Goal: Task Accomplishment & Management: Use online tool/utility

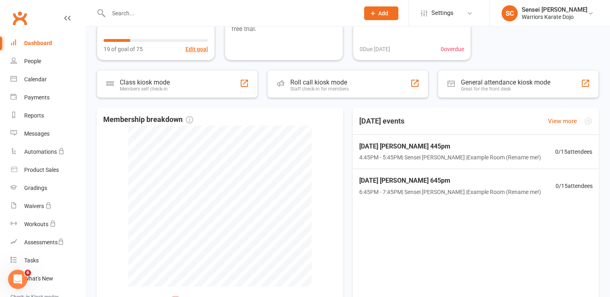
scroll to position [106, 0]
click at [454, 150] on span "Friday Matheson 445pm" at bounding box center [449, 146] width 185 height 10
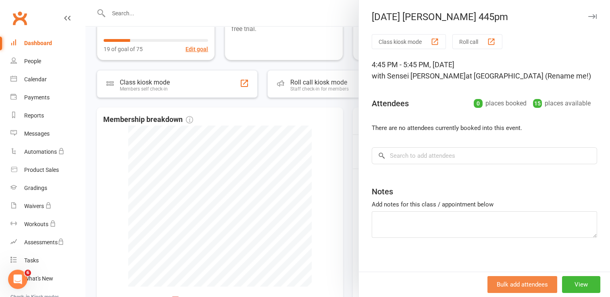
click at [505, 282] on button "Bulk add attendees" at bounding box center [522, 284] width 70 height 17
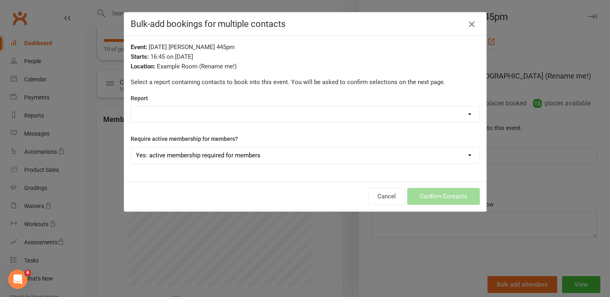
click at [470, 22] on icon "button" at bounding box center [472, 24] width 10 height 10
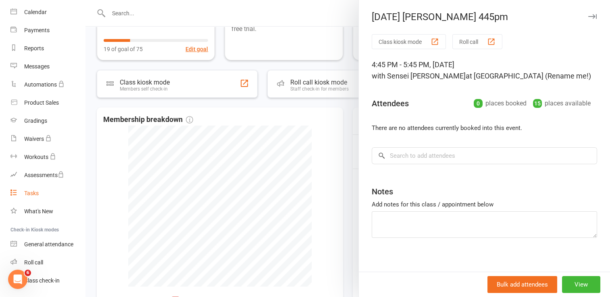
scroll to position [90, 0]
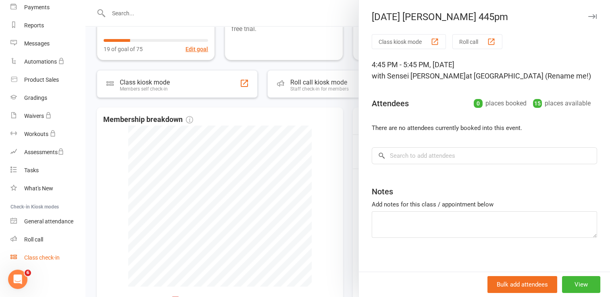
click at [49, 258] on div "Class check-in" at bounding box center [41, 258] width 35 height 6
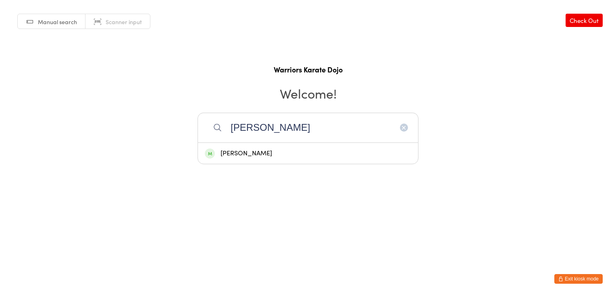
type input "Kevin"
click at [237, 149] on div "Kevin Doucet" at bounding box center [308, 153] width 206 height 11
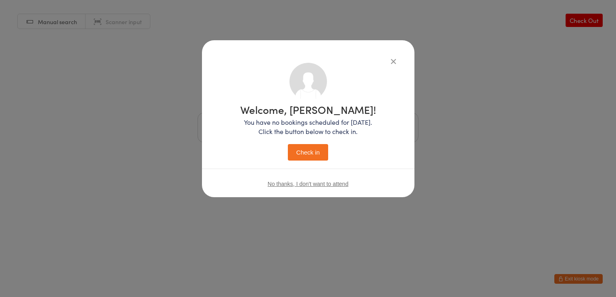
click at [309, 154] on button "Check in" at bounding box center [308, 152] width 40 height 17
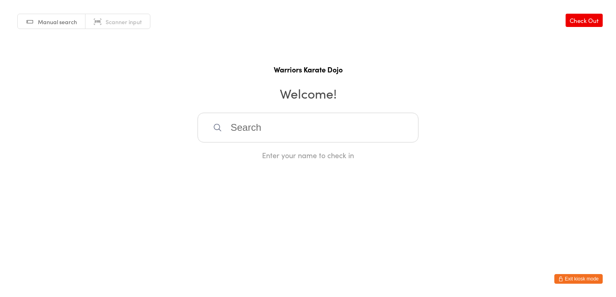
click at [260, 124] on input "search" at bounding box center [307, 128] width 221 height 30
type input "oli"
click at [253, 161] on div "[PERSON_NAME]" at bounding box center [308, 153] width 220 height 21
click at [581, 280] on button "Exit kiosk mode" at bounding box center [578, 279] width 48 height 10
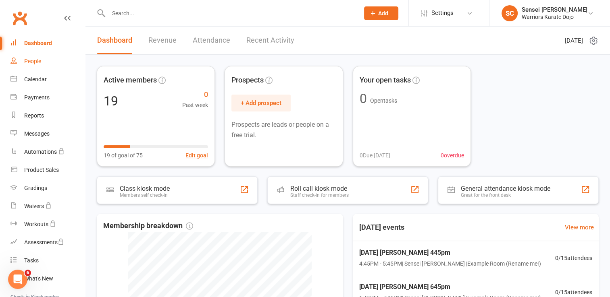
click at [36, 67] on link "People" at bounding box center [47, 61] width 75 height 18
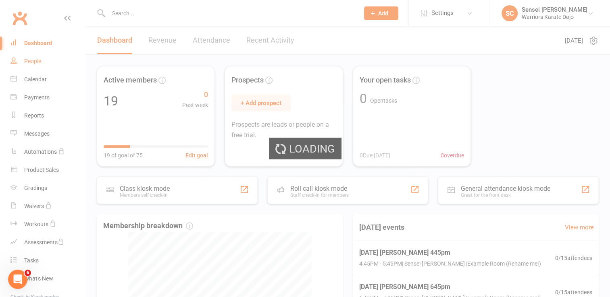
select select "100"
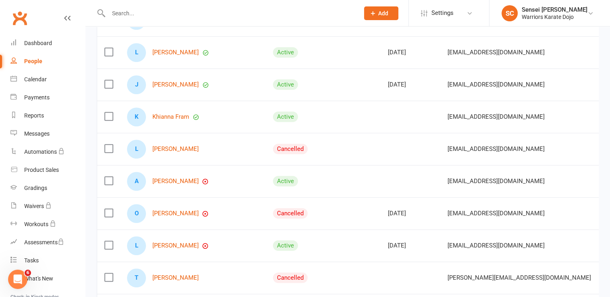
scroll to position [531, 0]
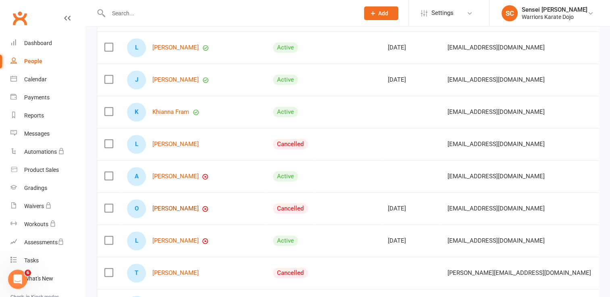
click at [169, 209] on link "Oliver Michaud" at bounding box center [175, 208] width 46 height 7
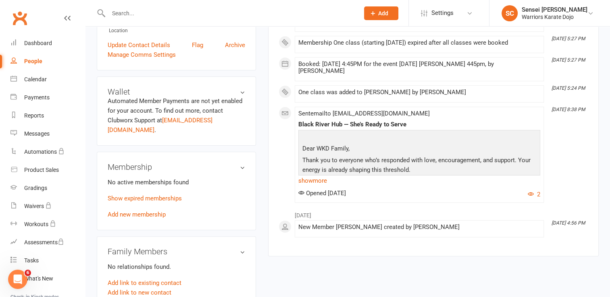
scroll to position [210, 0]
click at [141, 211] on link "Add new membership" at bounding box center [137, 214] width 58 height 7
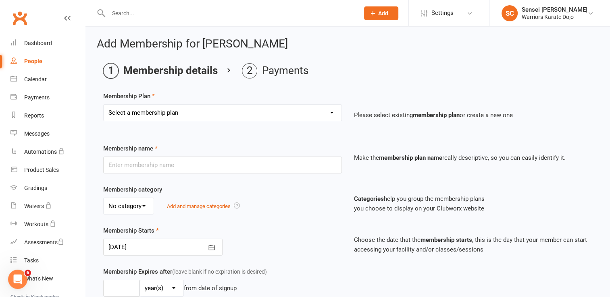
click at [181, 111] on select "Select a membership plan Create new Membership Plan One class Two Class Trial" at bounding box center [223, 113] width 238 height 16
select select "1"
click at [104, 105] on select "Select a membership plan Create new Membership Plan One class Two Class Trial" at bounding box center [223, 113] width 238 height 16
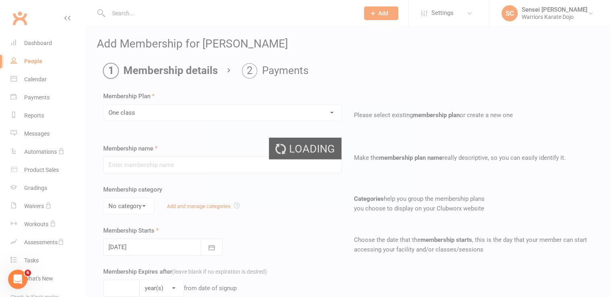
type input "One class"
select select "0"
type input "1"
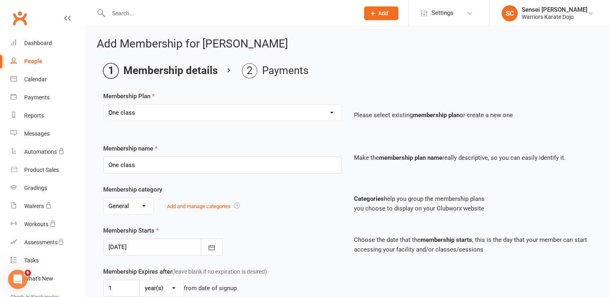
click at [265, 209] on div "No category General Add and manage categories" at bounding box center [222, 206] width 239 height 17
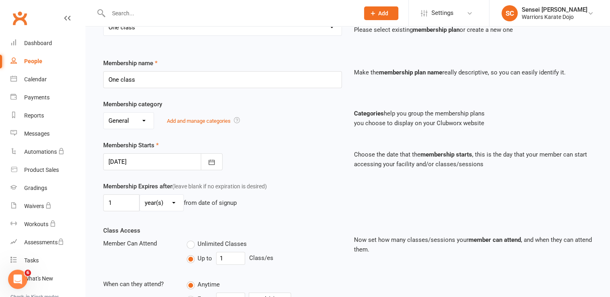
scroll to position [87, 0]
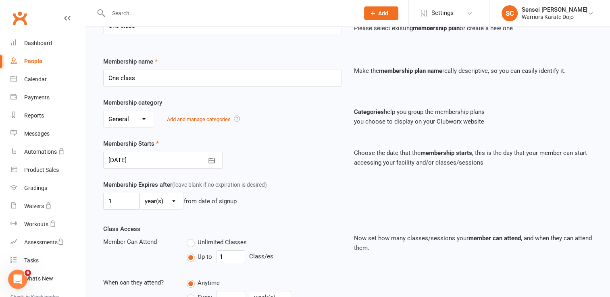
click at [143, 161] on div at bounding box center [162, 160] width 119 height 17
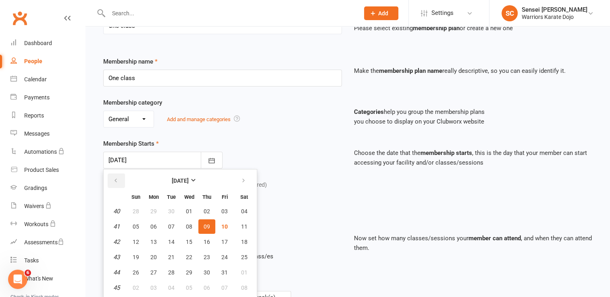
click at [117, 178] on icon "button" at bounding box center [116, 181] width 6 height 6
click at [204, 254] on span "25" at bounding box center [206, 257] width 6 height 6
type input "25 Sep 2025"
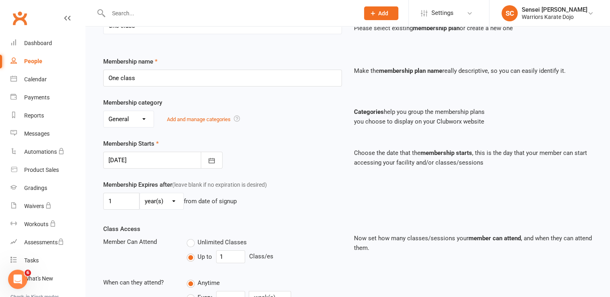
click at [301, 173] on div "Membership Starts 25 Sep 2025 September 2025 Sun Mon Tue Wed Thu Fri Sat 36 31 …" at bounding box center [347, 159] width 501 height 41
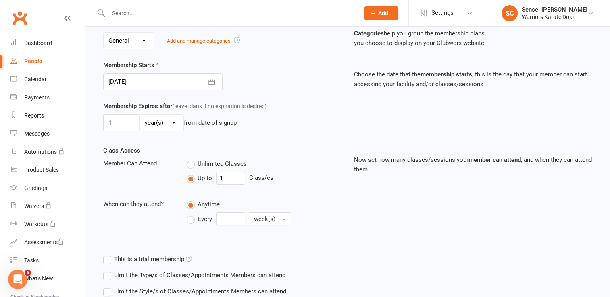
scroll to position [166, 0]
click at [191, 220] on label "Every" at bounding box center [199, 219] width 25 height 10
click at [191, 212] on input "Every" at bounding box center [189, 212] width 5 height 0
type input "0"
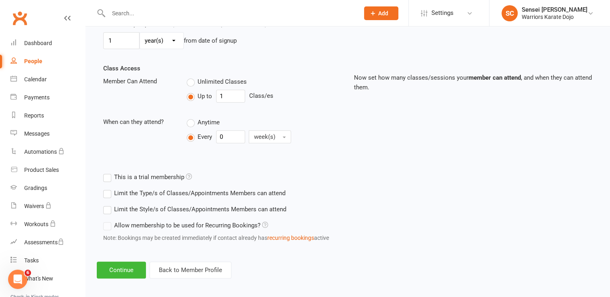
scroll to position [251, 0]
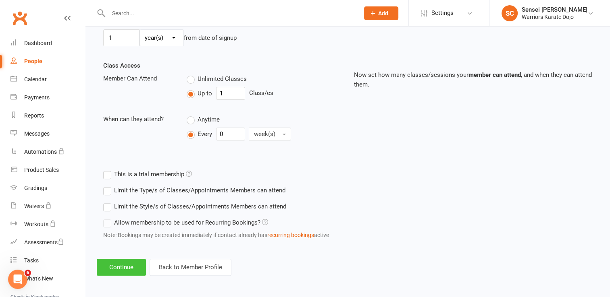
click at [122, 267] on button "Continue" at bounding box center [121, 267] width 49 height 17
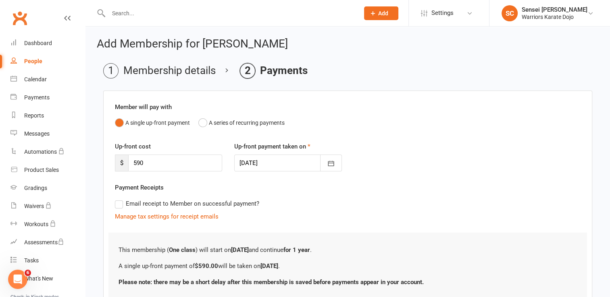
scroll to position [62, 0]
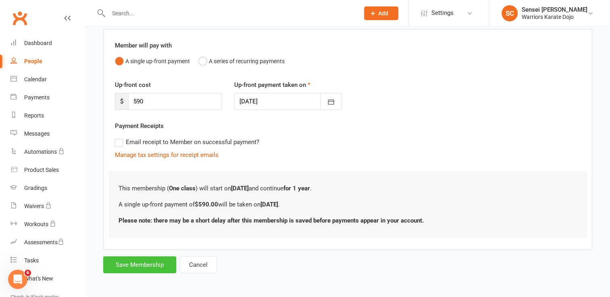
click at [154, 263] on button "Save Membership" at bounding box center [139, 265] width 73 height 17
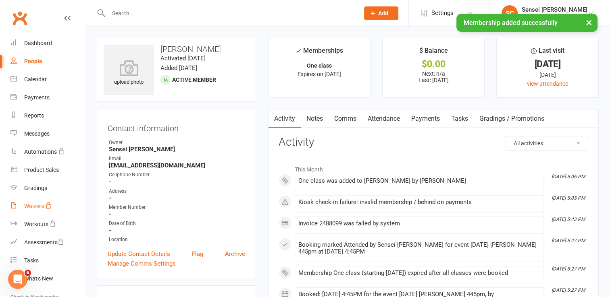
scroll to position [90, 0]
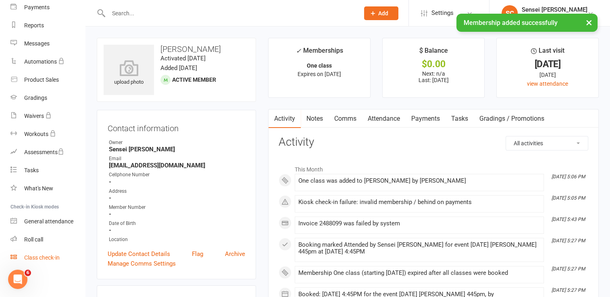
click at [44, 256] on div "Class check-in" at bounding box center [41, 258] width 35 height 6
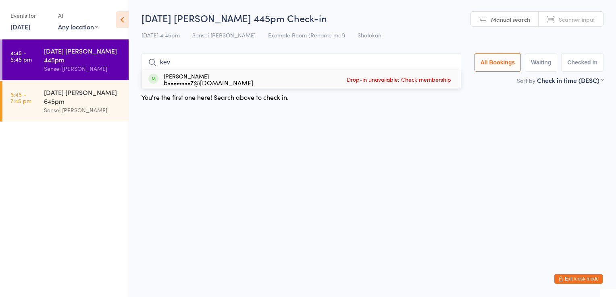
type input "kev"
click at [358, 87] on div "[PERSON_NAME] b••••••••7@[DOMAIN_NAME] Drop-in unavailable: Check membership" at bounding box center [301, 79] width 319 height 19
type input "o"
type input "kin"
click at [155, 78] on span at bounding box center [153, 79] width 10 height 10
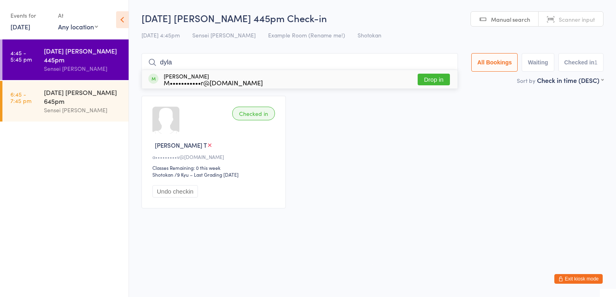
type input "[PERSON_NAME]"
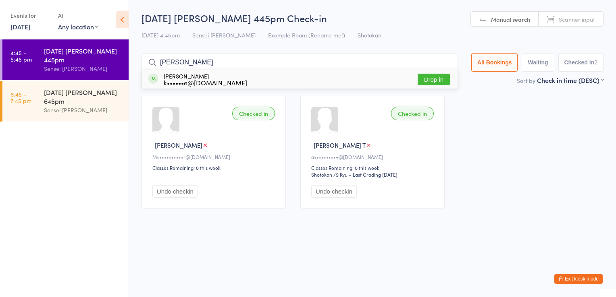
type input "[PERSON_NAME]"
click at [439, 82] on button "Drop in" at bounding box center [433, 80] width 32 height 12
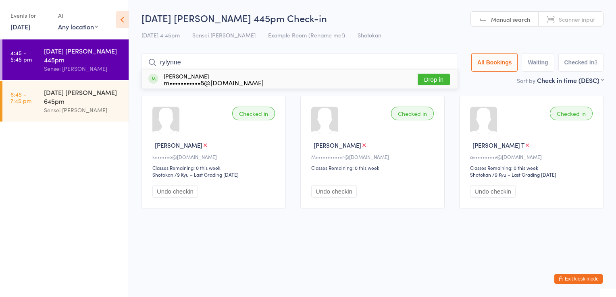
click at [138, 106] on div "Checked in [PERSON_NAME] M k••••••e@[DOMAIN_NAME] Classes Remaining: 0 this wee…" at bounding box center [372, 152] width 476 height 127
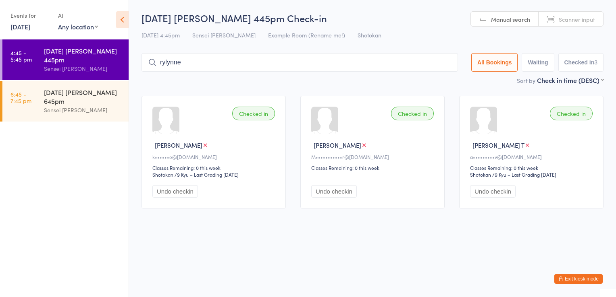
click at [257, 60] on input "rylynne" at bounding box center [299, 62] width 316 height 19
type input "rylynn"
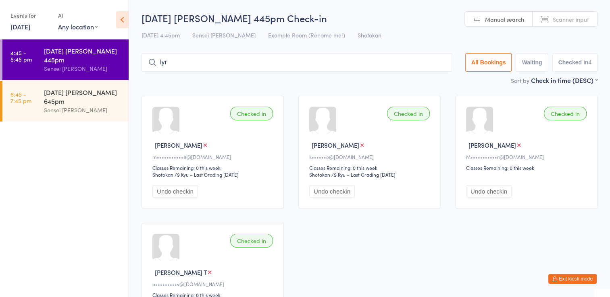
type input "lyra"
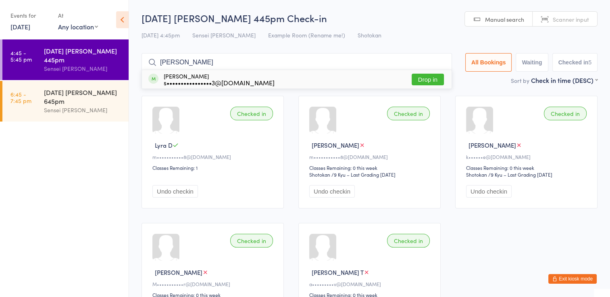
type input "[PERSON_NAME]"
click at [426, 81] on button "Drop in" at bounding box center [427, 80] width 32 height 12
